Goal: Transaction & Acquisition: Download file/media

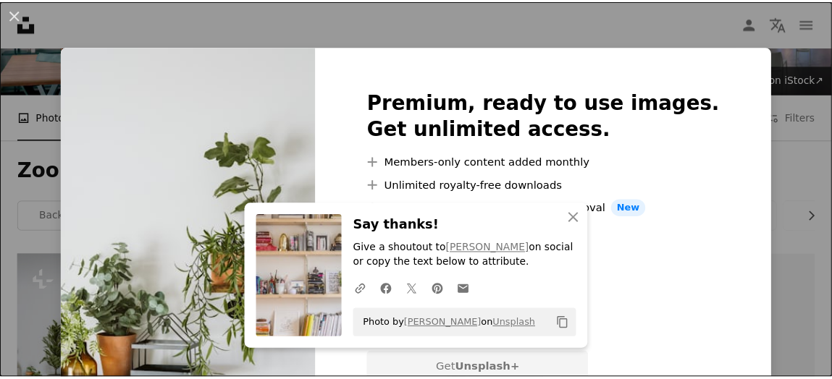
scroll to position [144, 0]
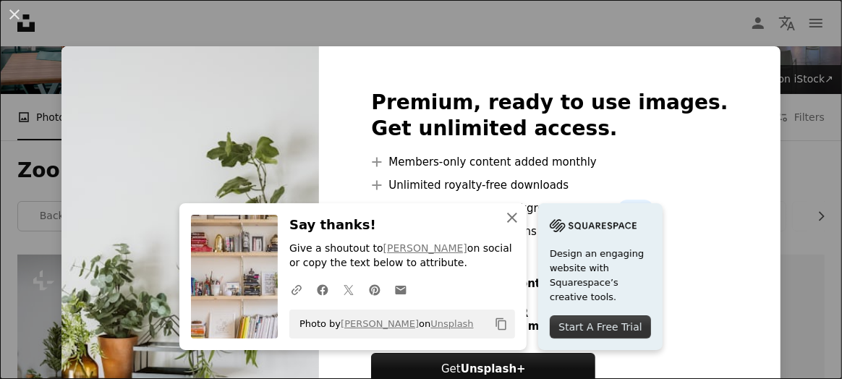
drag, startPoint x: 580, startPoint y: 216, endPoint x: 592, endPoint y: 201, distance: 19.1
click at [521, 216] on icon "An X shape" at bounding box center [512, 217] width 17 height 17
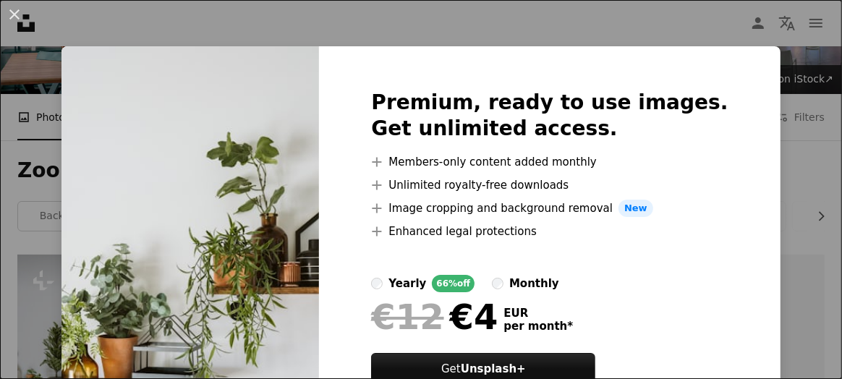
click at [791, 109] on div "An X shape Premium, ready to use images. Get unlimited access. A plus sign Memb…" at bounding box center [421, 189] width 842 height 379
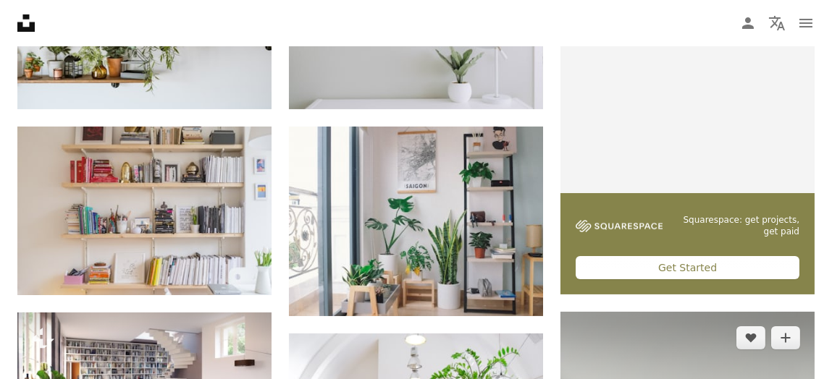
scroll to position [506, 0]
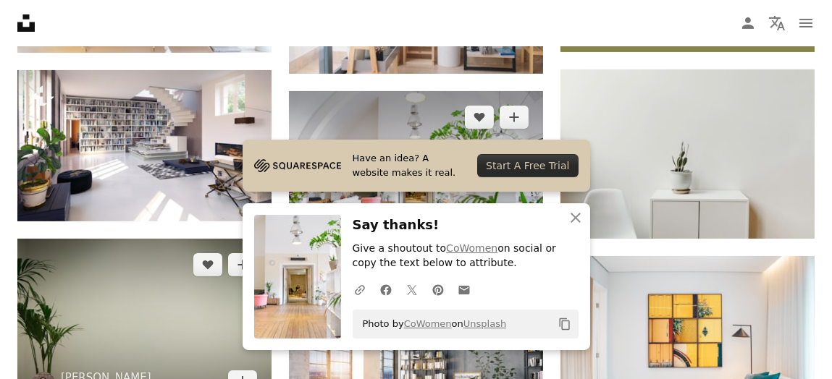
scroll to position [723, 0]
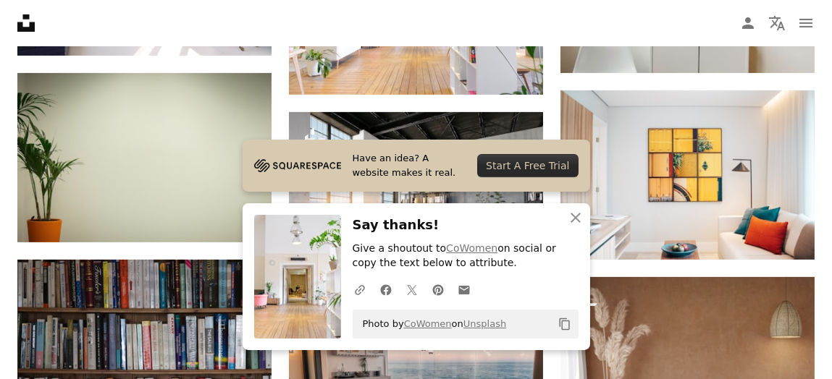
scroll to position [940, 0]
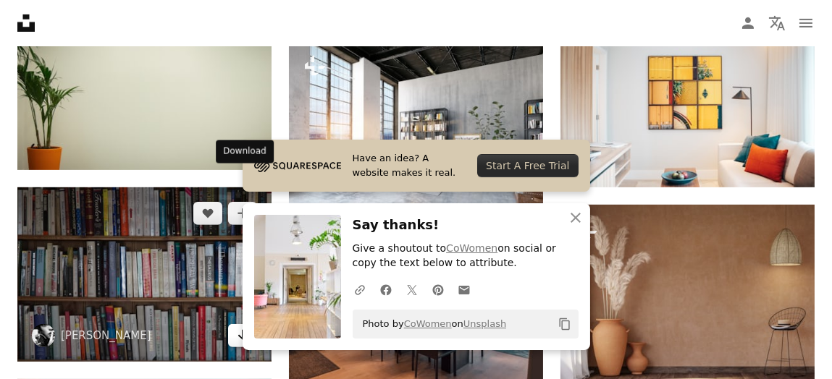
click at [245, 326] on icon "Arrow pointing down" at bounding box center [243, 334] width 12 height 17
